Goal: Check status: Check status

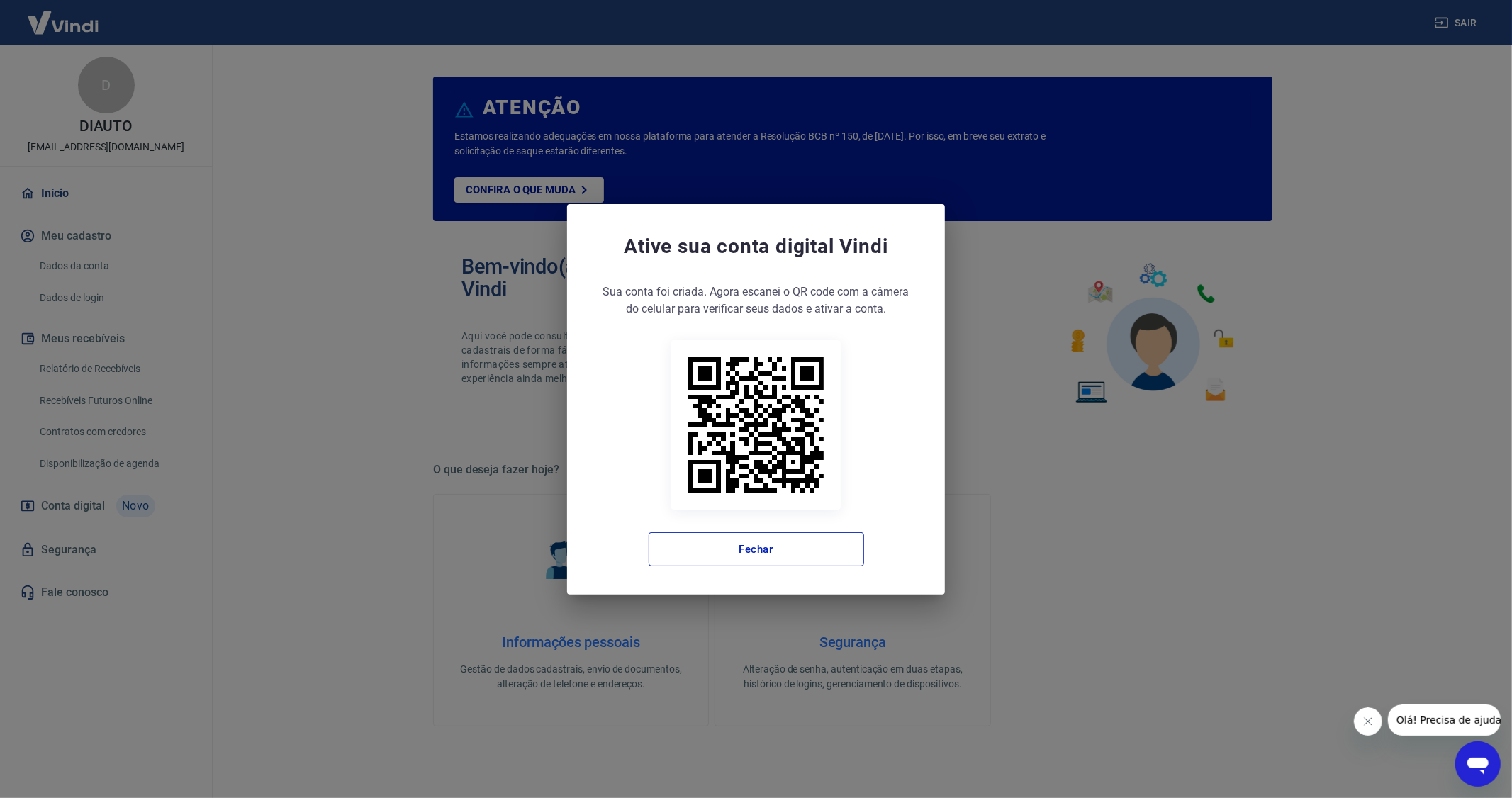
drag, startPoint x: 707, startPoint y: 551, endPoint x: 453, endPoint y: 467, distance: 267.5
click at [707, 551] on button "Fechar" at bounding box center [756, 549] width 216 height 34
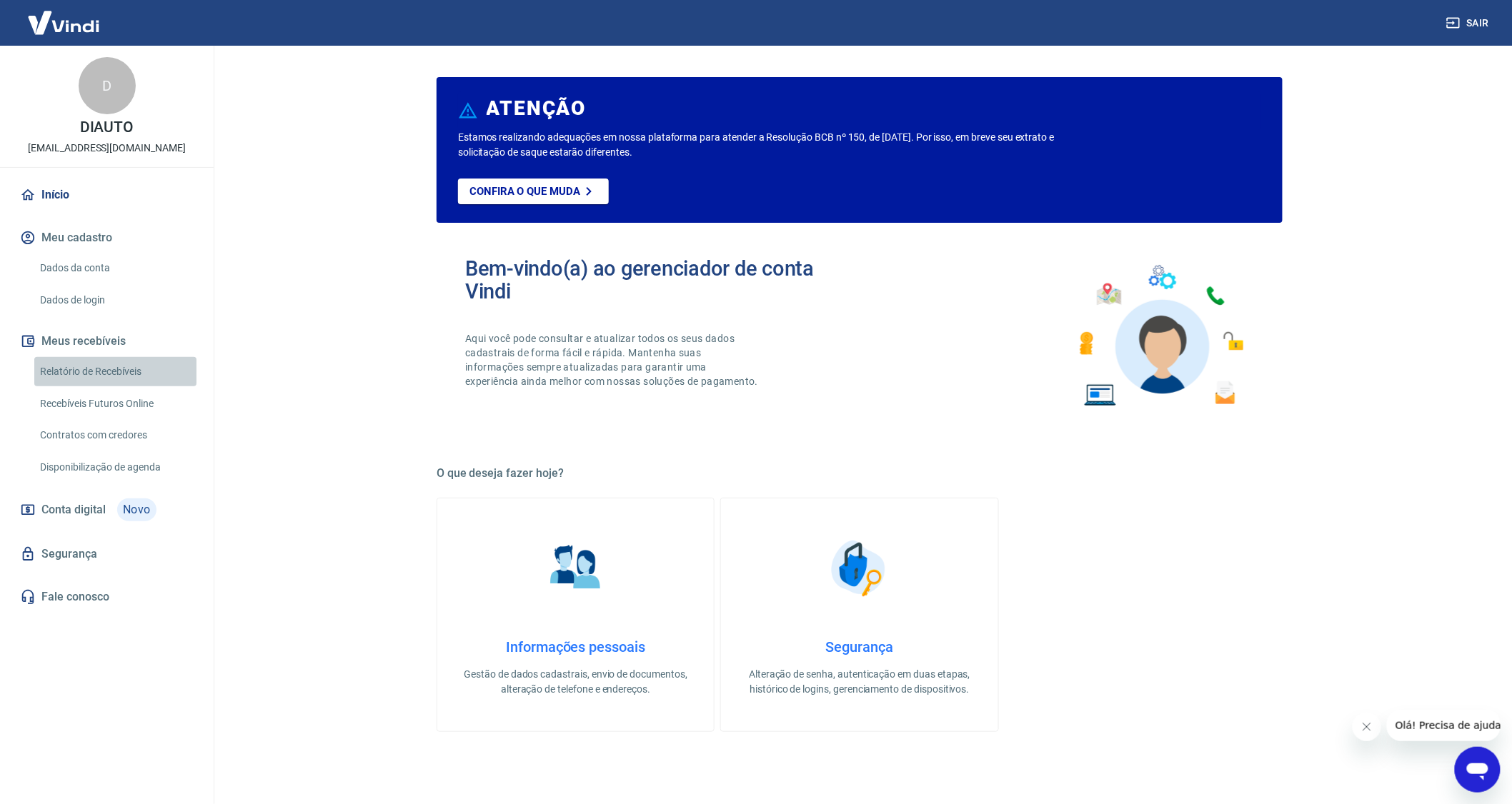
click at [82, 369] on link "Relatório de Recebíveis" at bounding box center [115, 371] width 162 height 30
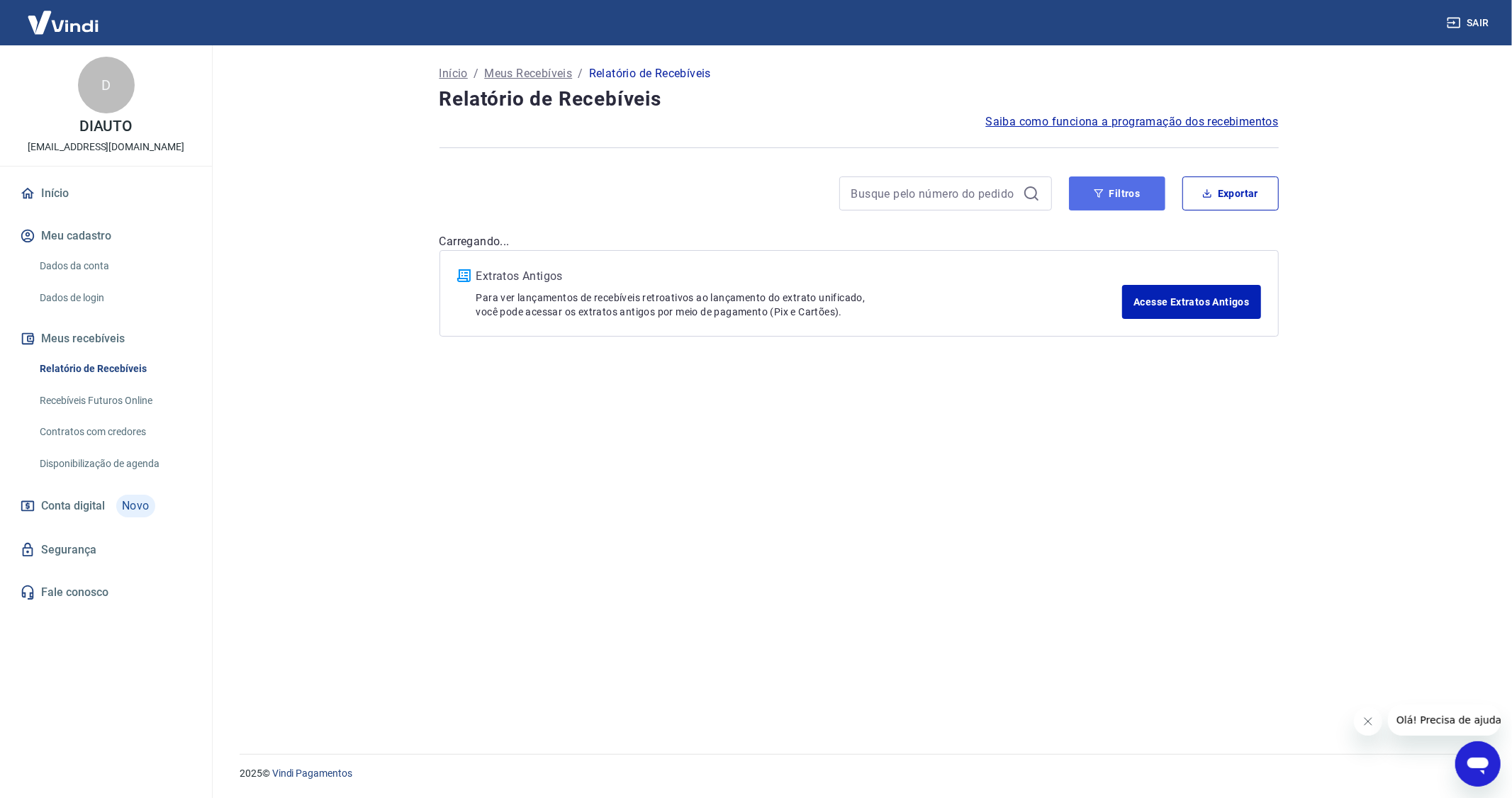
click at [731, 196] on button "Filtros" at bounding box center [1117, 193] width 97 height 34
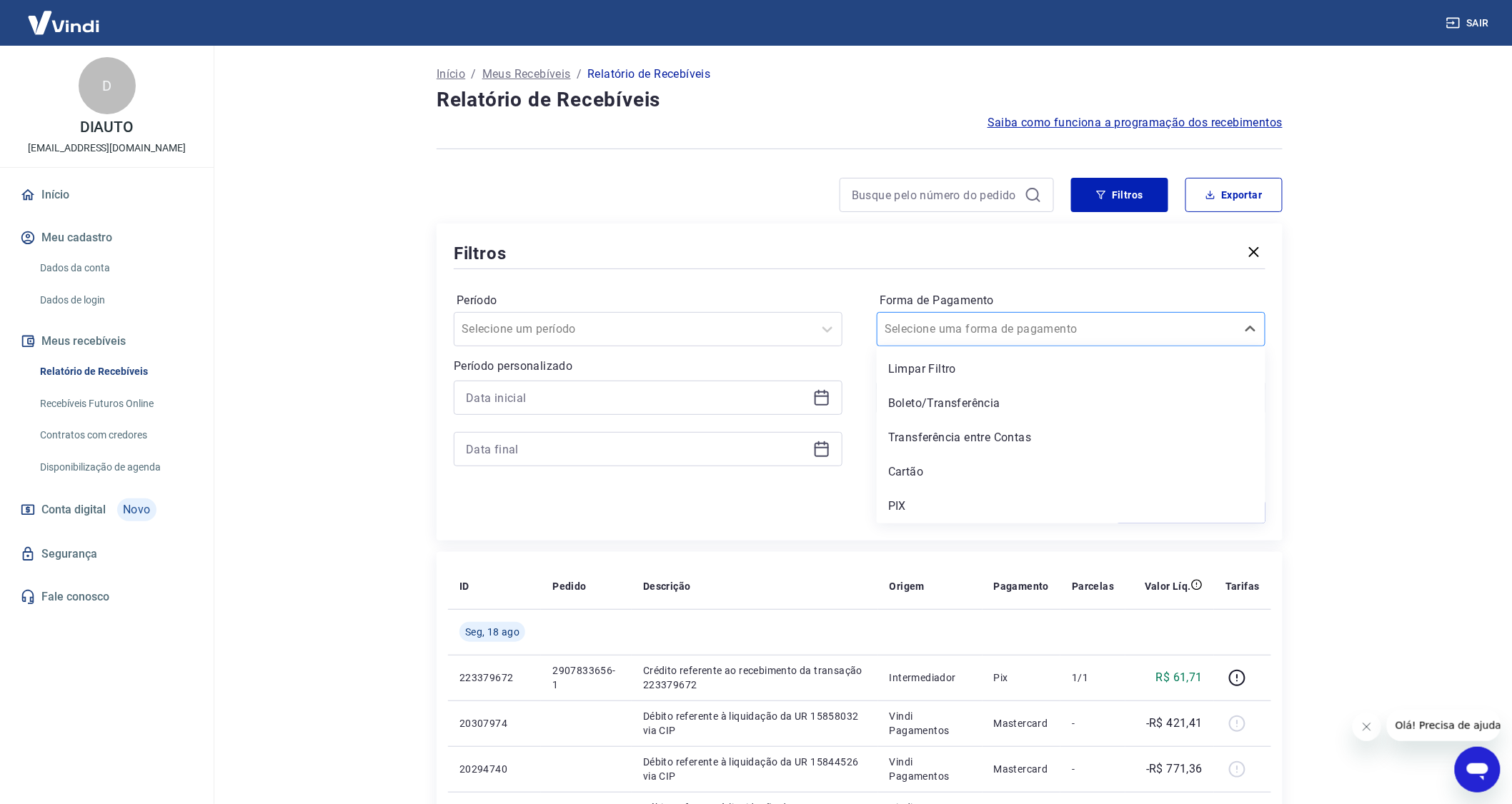
click at [736, 329] on div at bounding box center [1056, 329] width 344 height 20
click at [736, 497] on div "PIX" at bounding box center [1070, 506] width 389 height 29
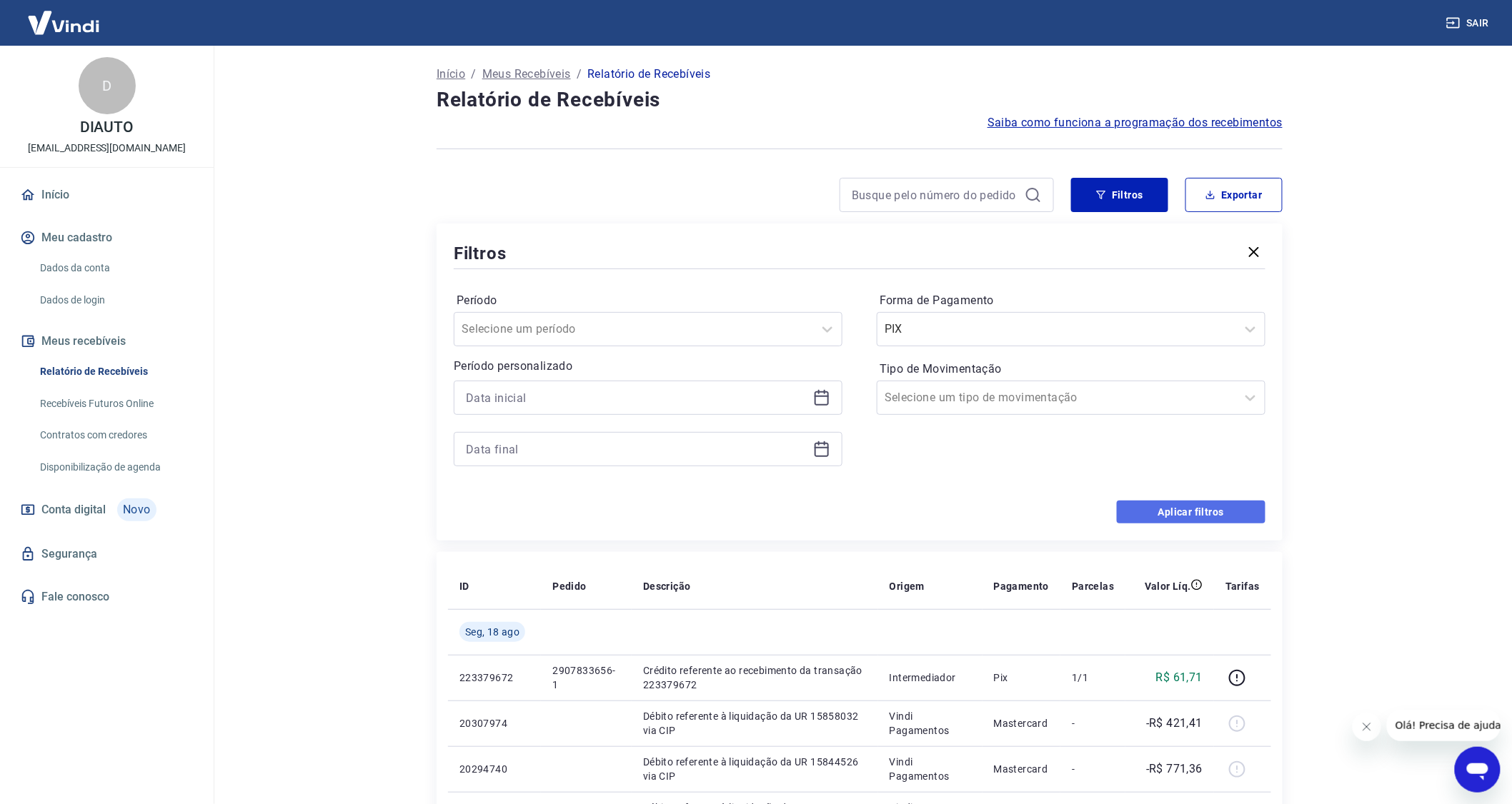
click at [736, 510] on button "Aplicar filtros" at bounding box center [1191, 512] width 149 height 23
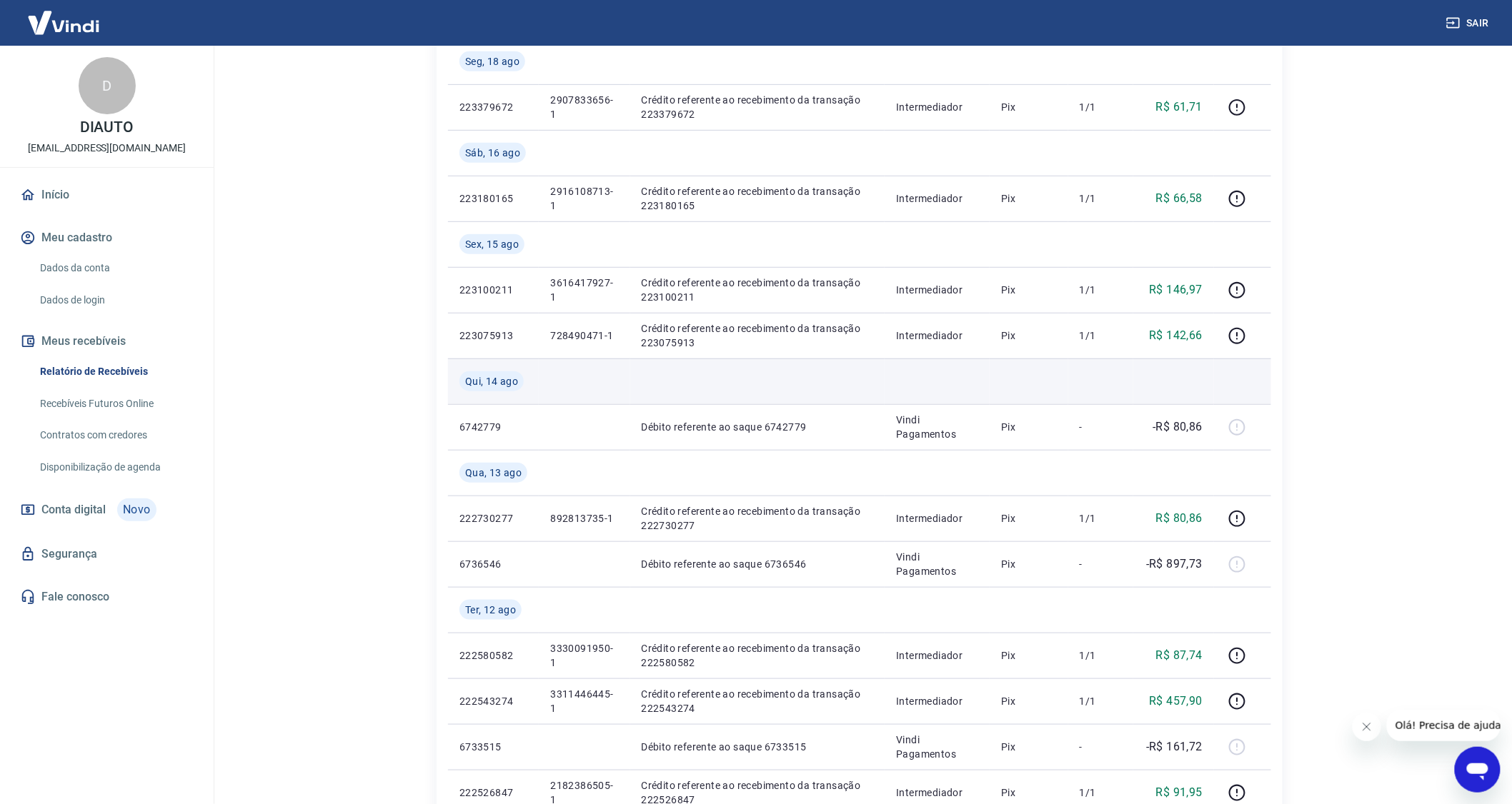
scroll to position [317, 0]
